Goal: Information Seeking & Learning: Learn about a topic

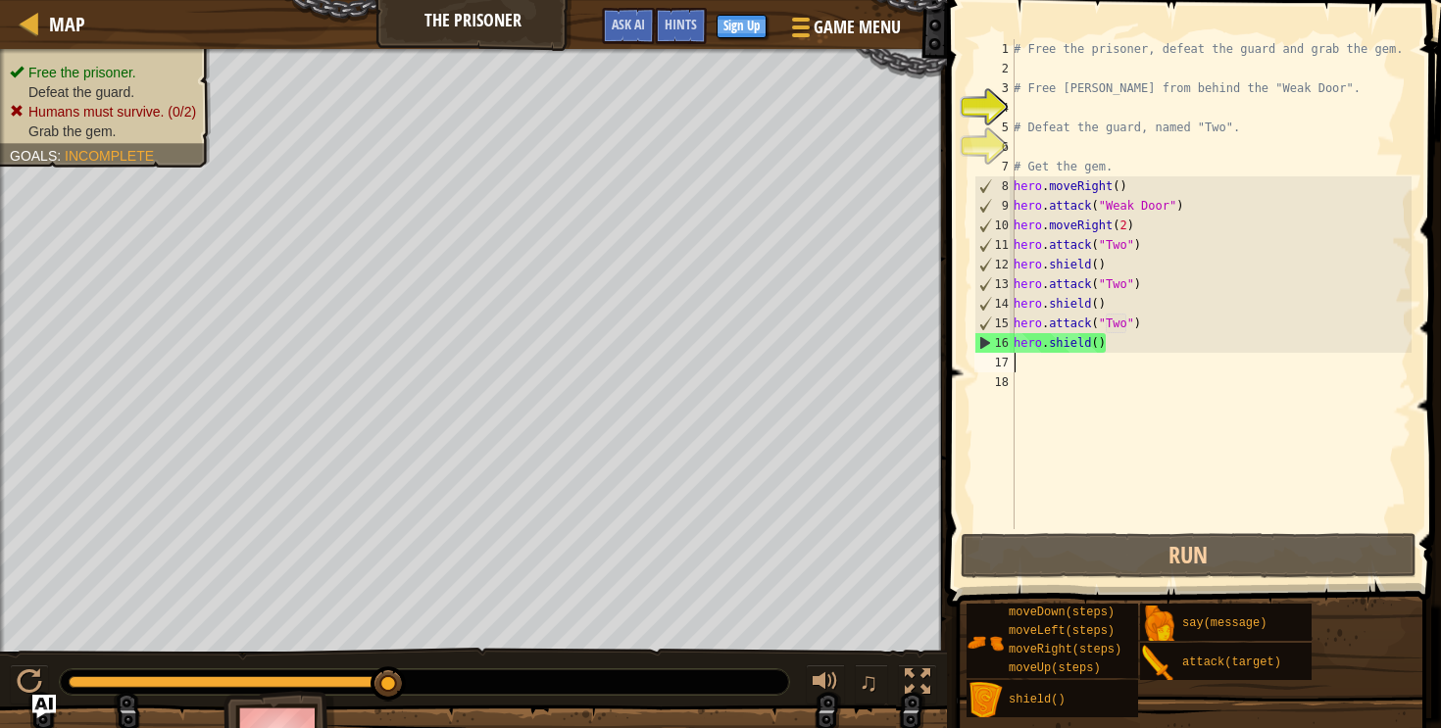
scroll to position [9, 0]
